Goal: Transaction & Acquisition: Purchase product/service

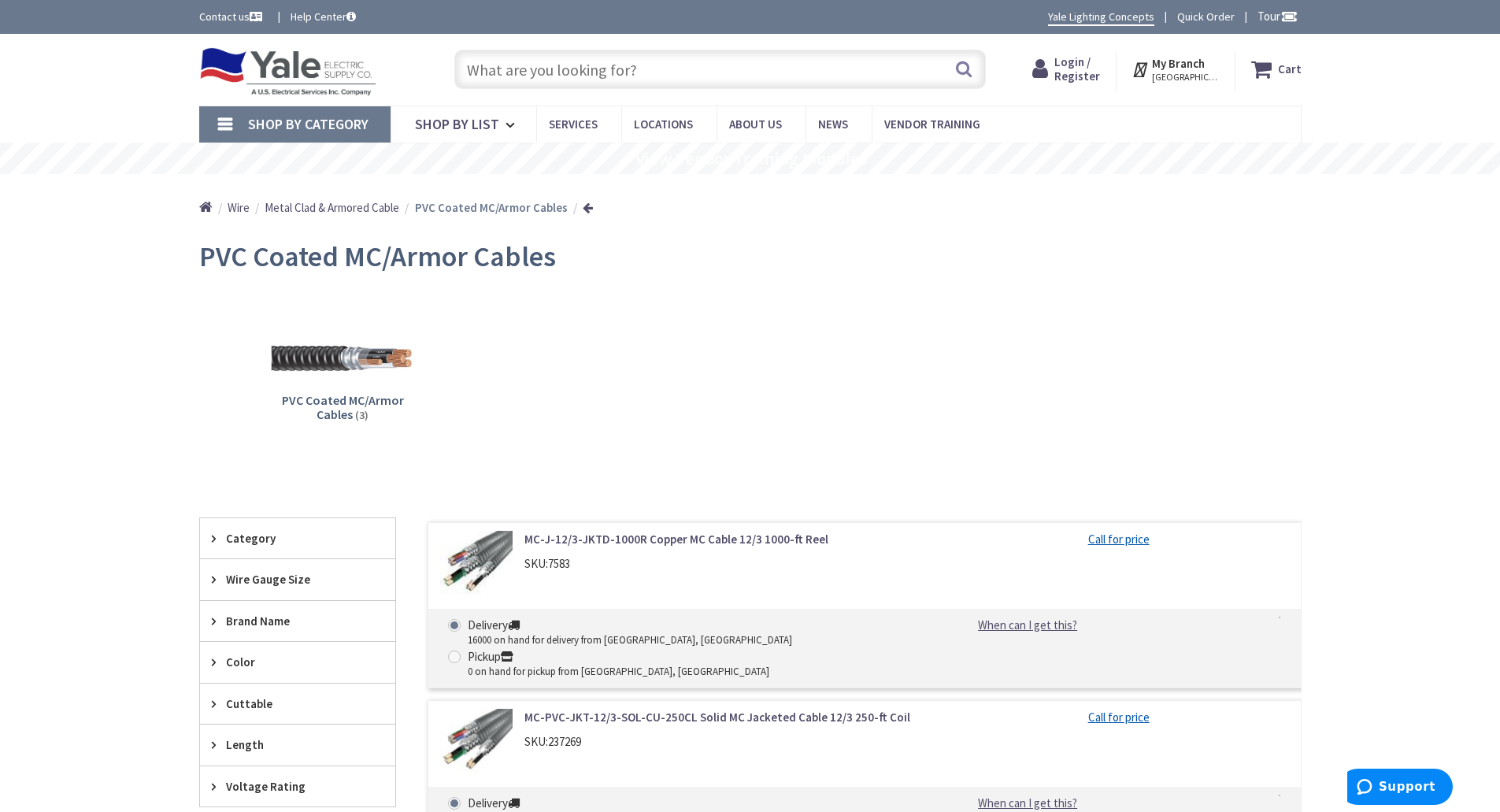
click at [326, 361] on img at bounding box center [341, 360] width 142 height 142
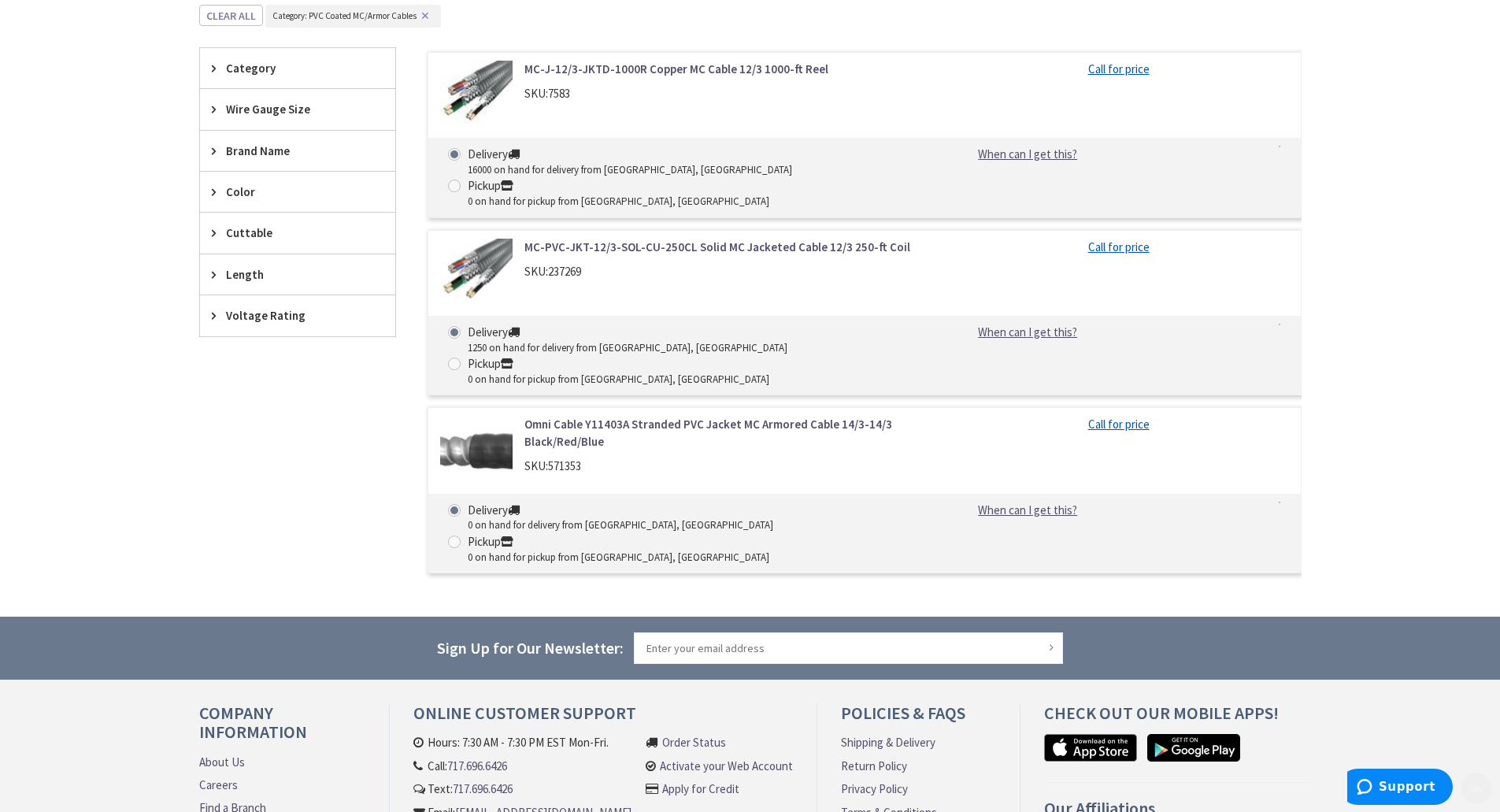
scroll to position [488, 0]
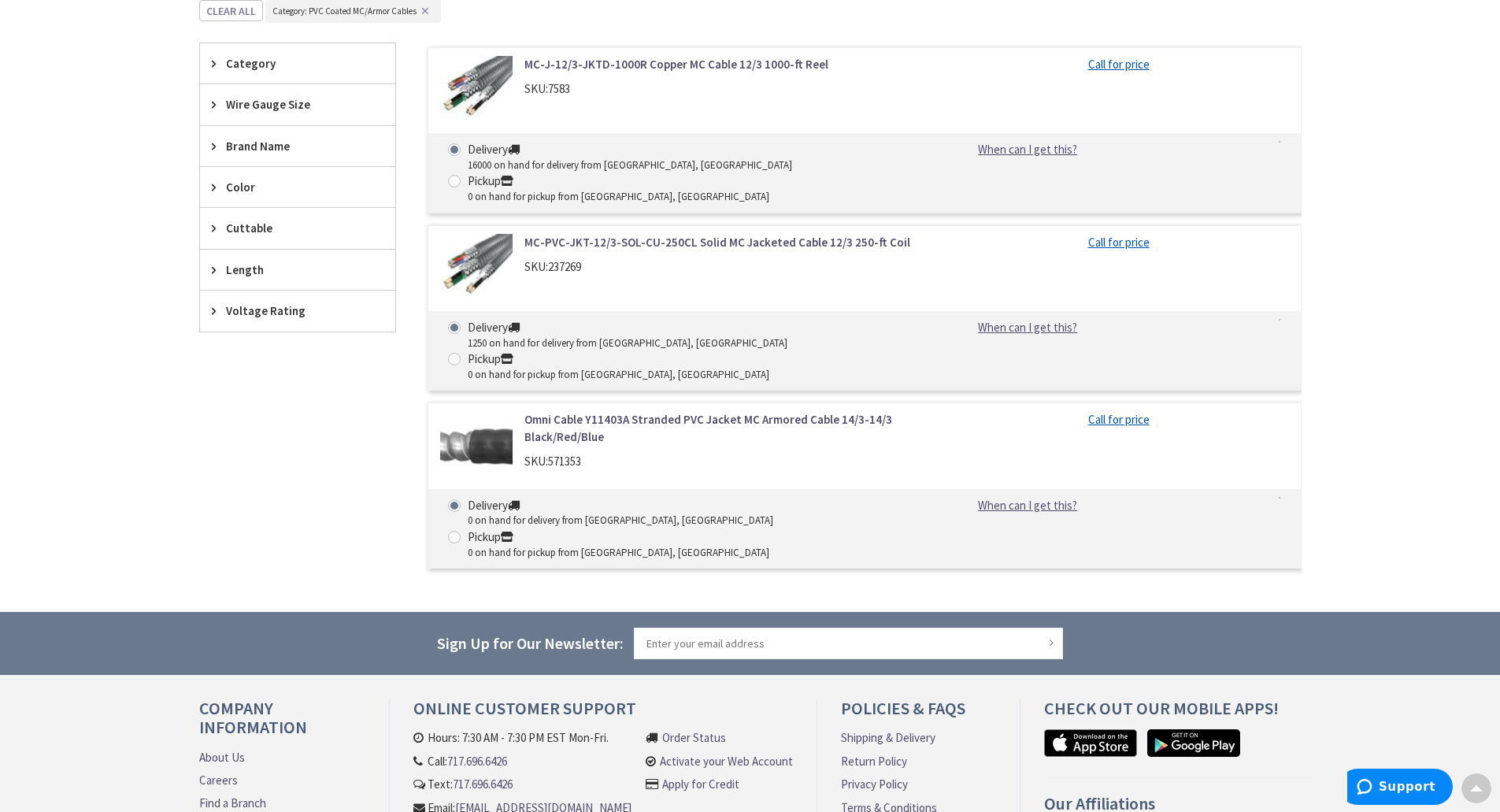
click at [651, 234] on link "MC-PVC-JKT-12/3-SOL-CU-250CL Solid MC Jacketed Cable 12/3 250-ft Coil" at bounding box center [724, 242] width 401 height 17
